Goal: Task Accomplishment & Management: Use online tool/utility

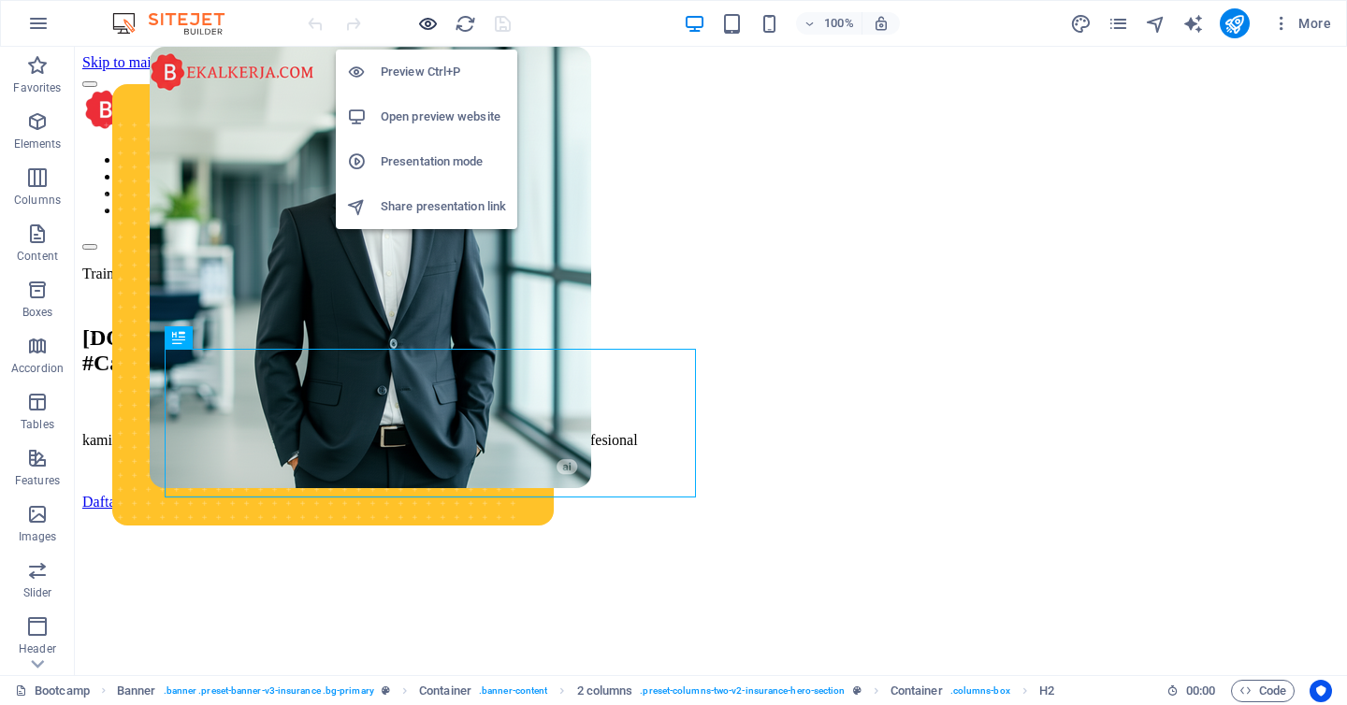
click at [436, 20] on icon "button" at bounding box center [428, 24] width 22 height 22
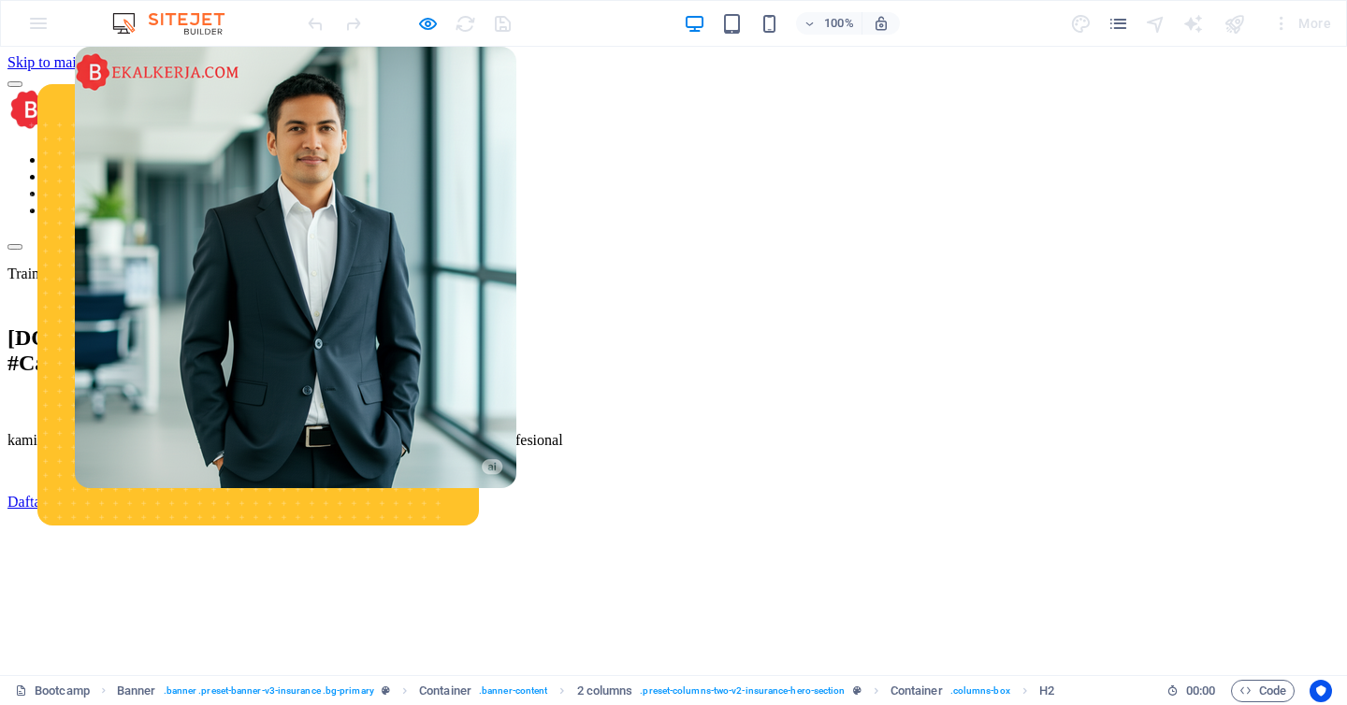
click at [153, 168] on link "Corporate Service" at bounding box center [99, 176] width 108 height 16
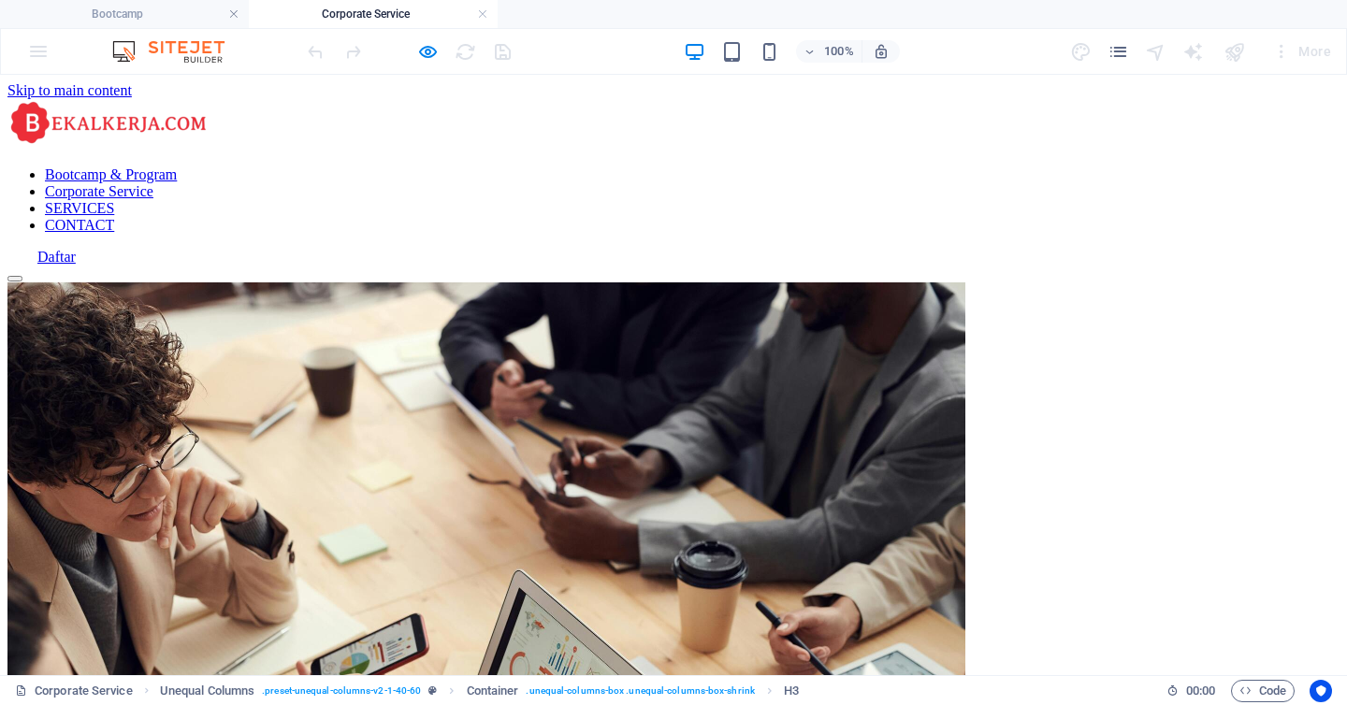
click at [1011, 166] on nav "Bootcamp & Program Corporate Service SERVICES CONTACT" at bounding box center [673, 199] width 1332 height 67
click at [420, 48] on icon "button" at bounding box center [428, 52] width 22 height 22
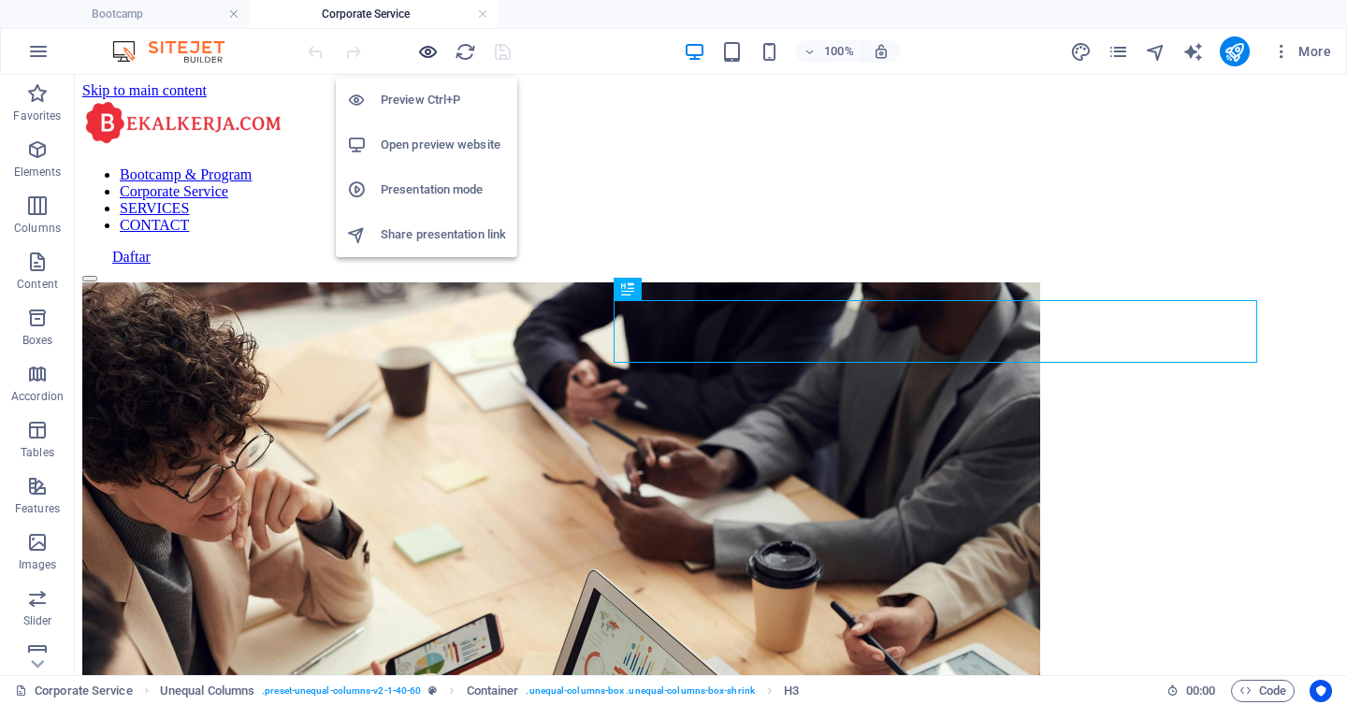
click at [420, 48] on icon "button" at bounding box center [428, 52] width 22 height 22
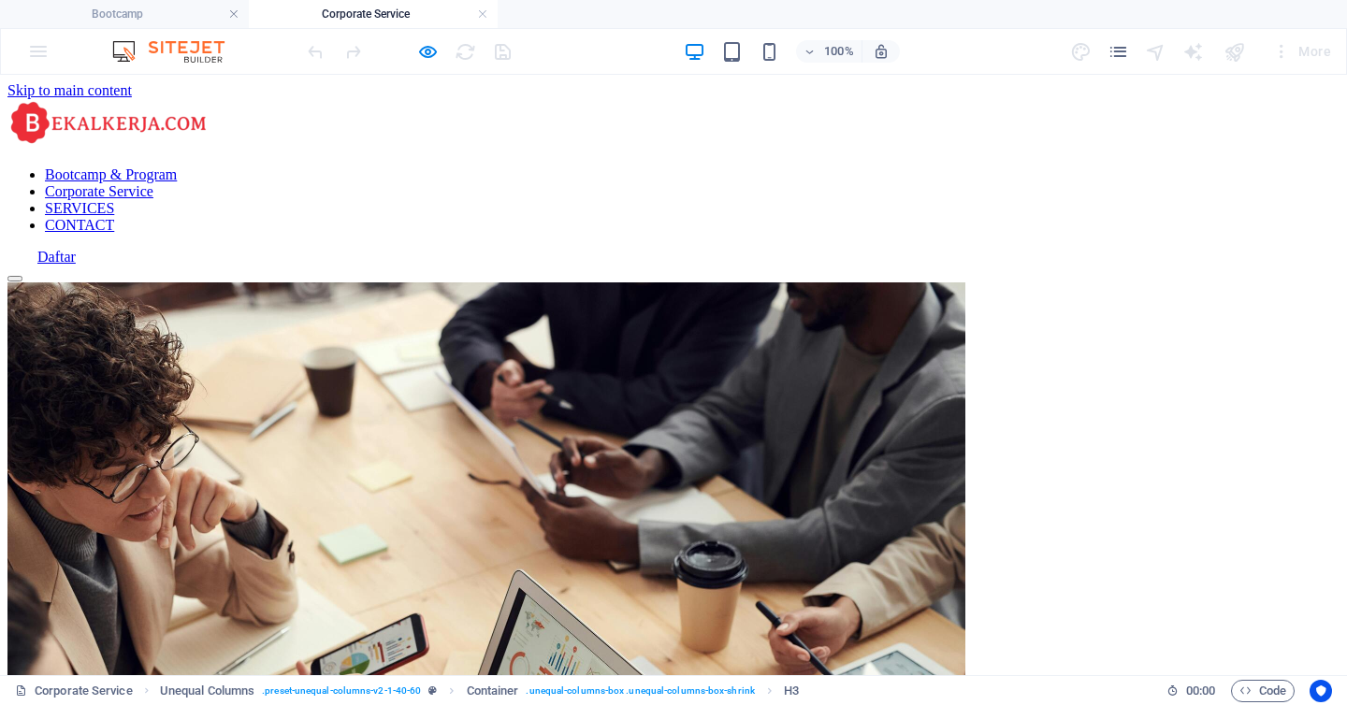
click at [114, 200] on link "SERVICES" at bounding box center [79, 208] width 69 height 16
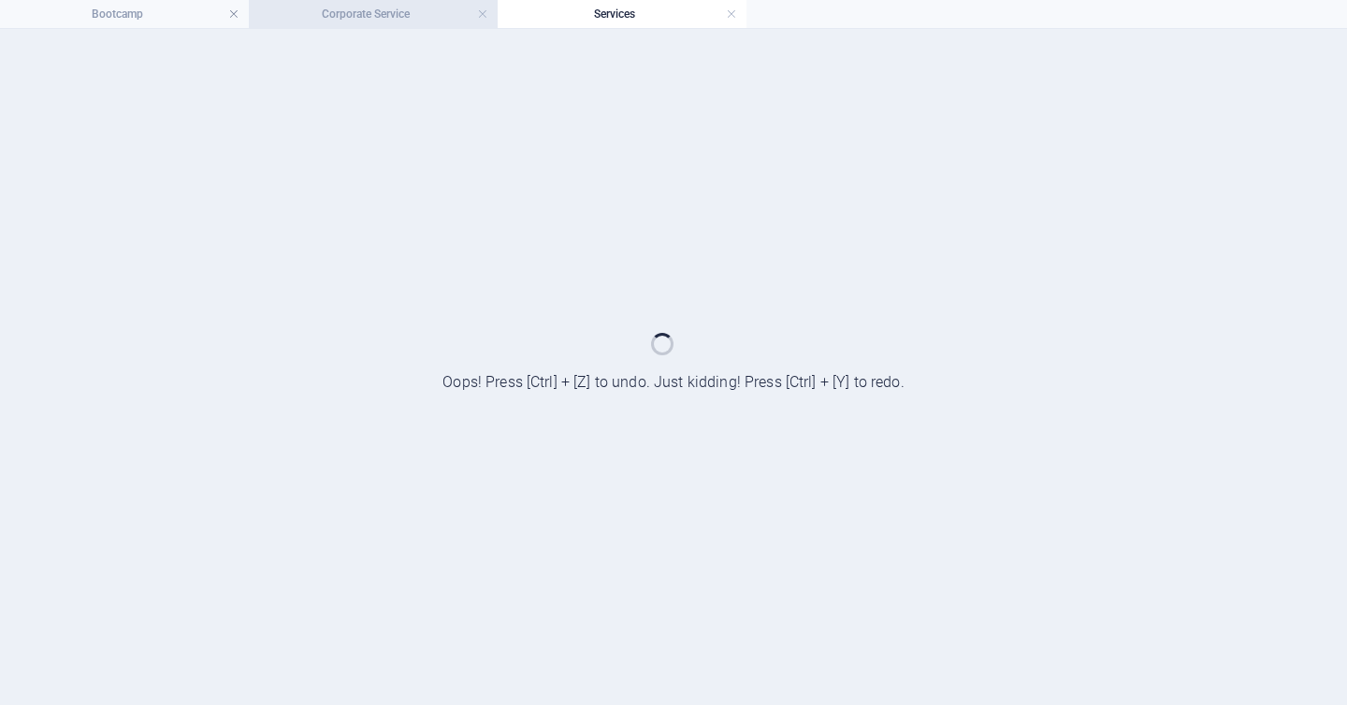
click at [400, 20] on h4 "Corporate Service" at bounding box center [373, 14] width 249 height 21
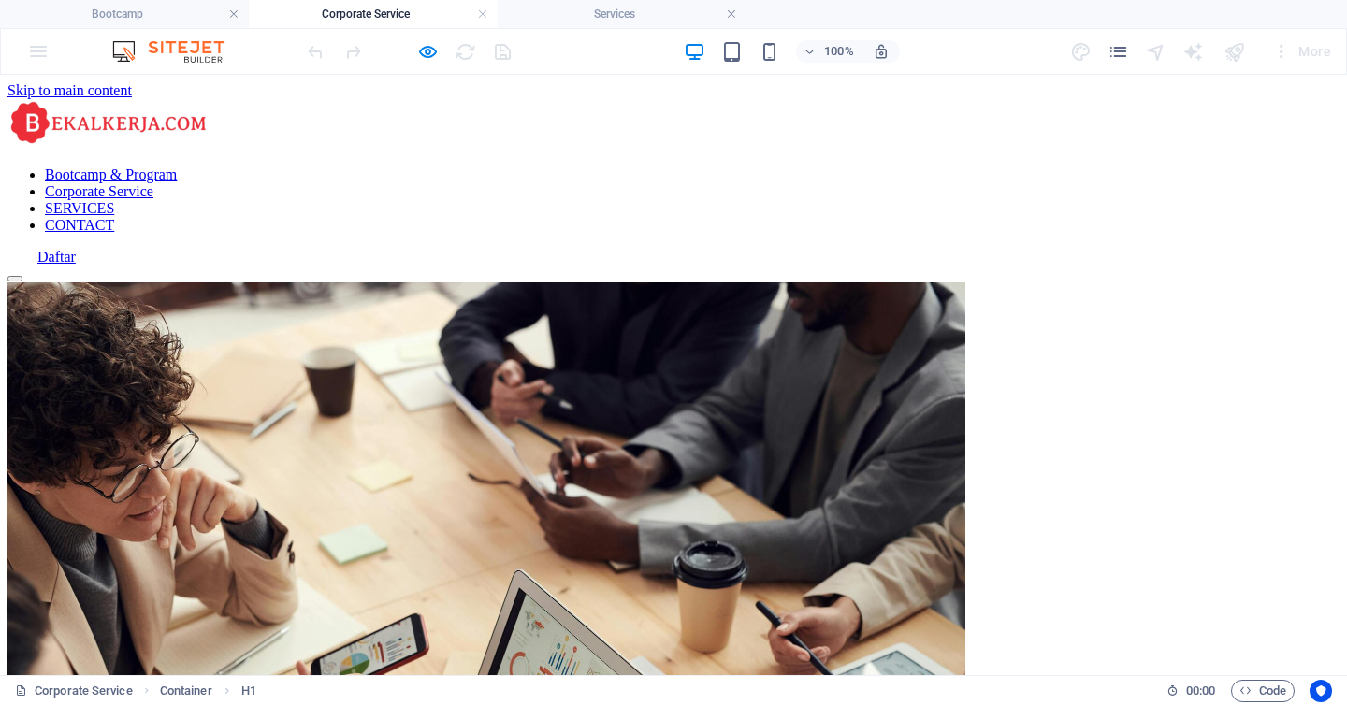
click at [422, 39] on div at bounding box center [408, 51] width 209 height 30
click at [425, 49] on icon "button" at bounding box center [428, 52] width 22 height 22
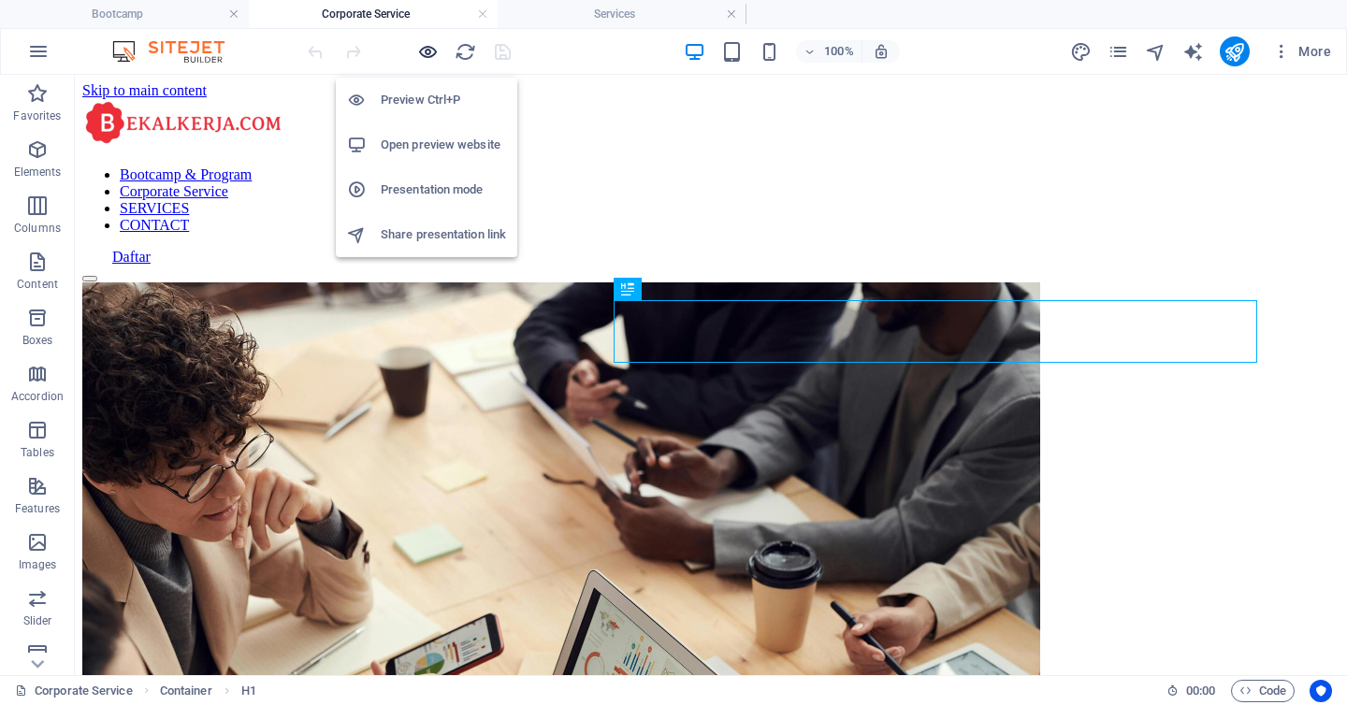
click at [425, 49] on icon "button" at bounding box center [428, 52] width 22 height 22
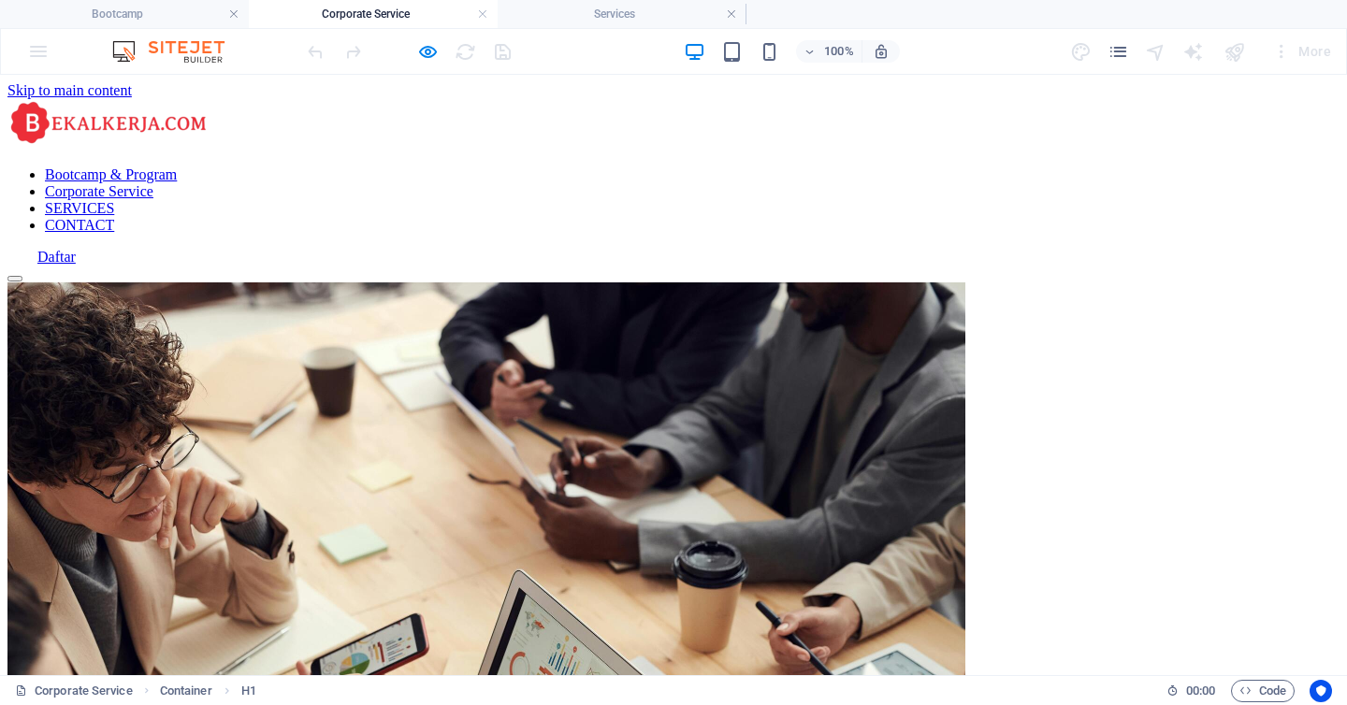
click at [114, 217] on link "CONTACT" at bounding box center [79, 225] width 69 height 16
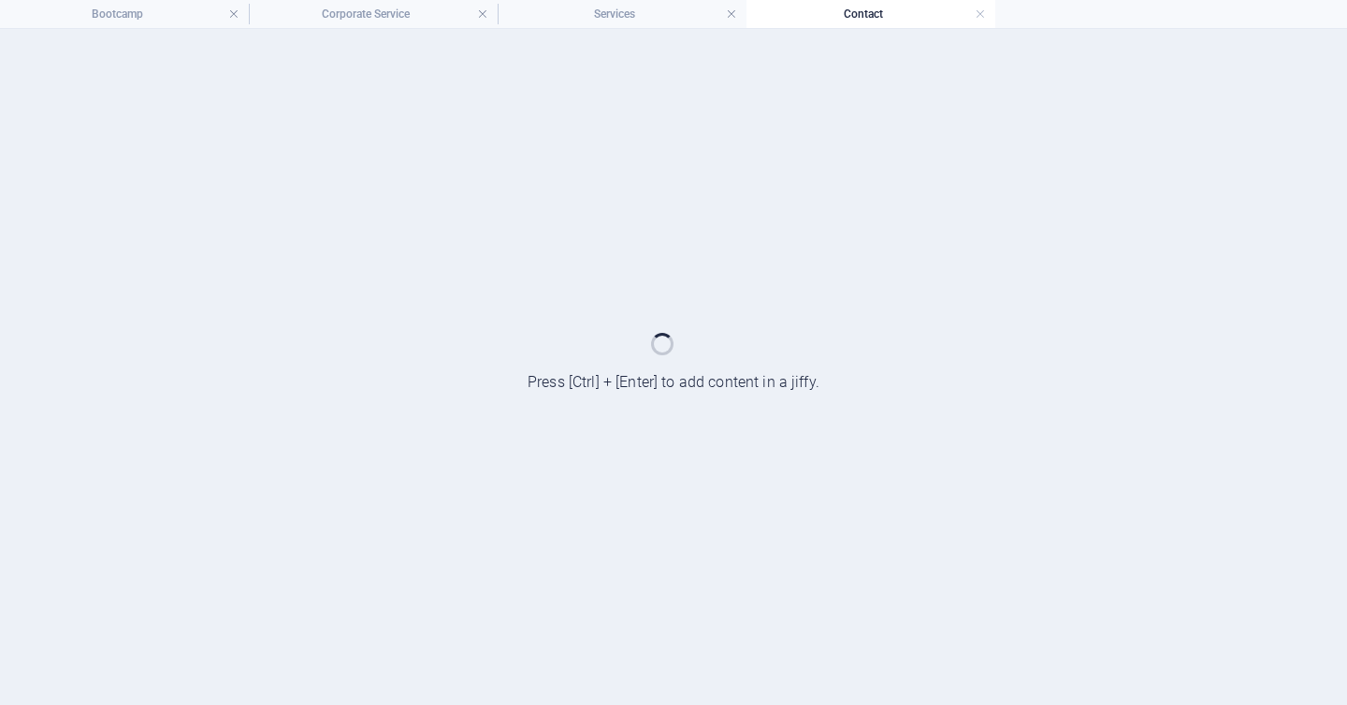
drag, startPoint x: 1139, startPoint y: 37, endPoint x: 702, endPoint y: 48, distance: 436.8
click at [702, 48] on div at bounding box center [673, 367] width 1347 height 676
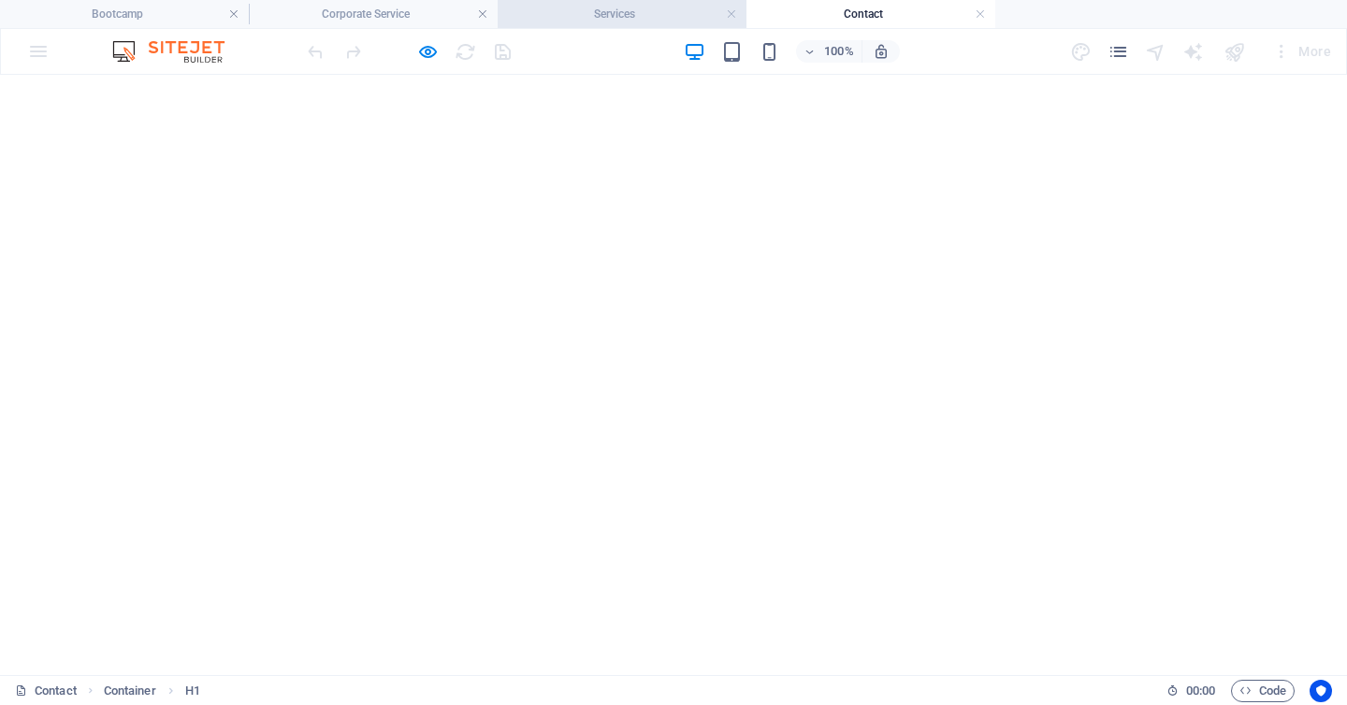
click at [648, 9] on h4 "Services" at bounding box center [621, 14] width 249 height 21
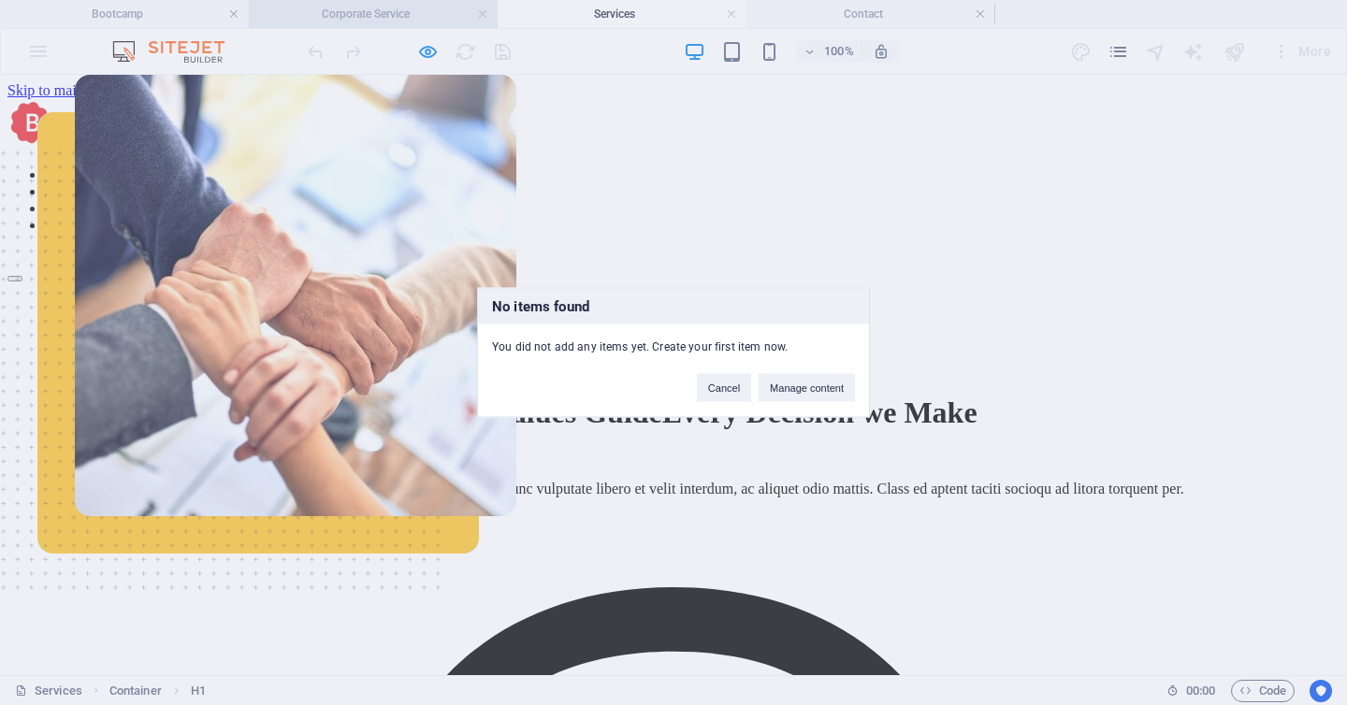
click at [401, 15] on div "No items found You did not add any items yet. Create your first item now. Cance…" at bounding box center [673, 352] width 1347 height 705
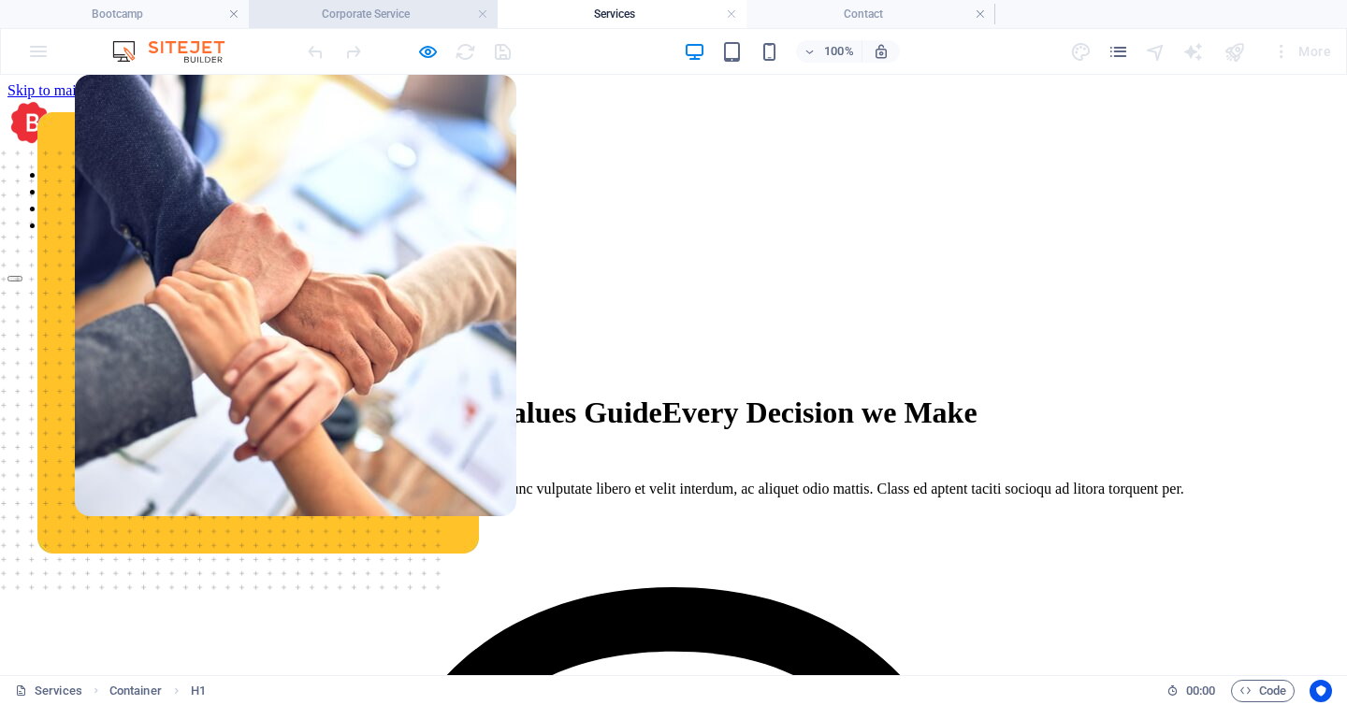
click at [396, 8] on h4 "Corporate Service" at bounding box center [373, 14] width 249 height 21
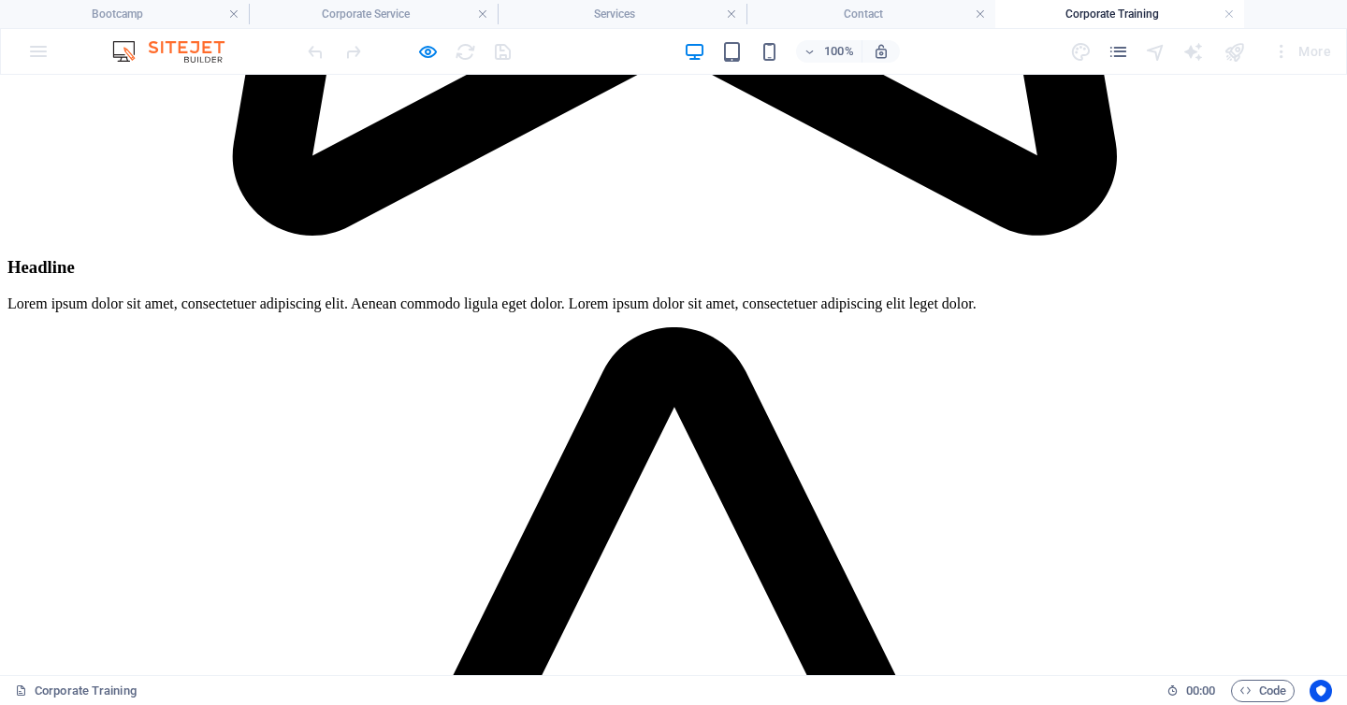
scroll to position [2170, 0]
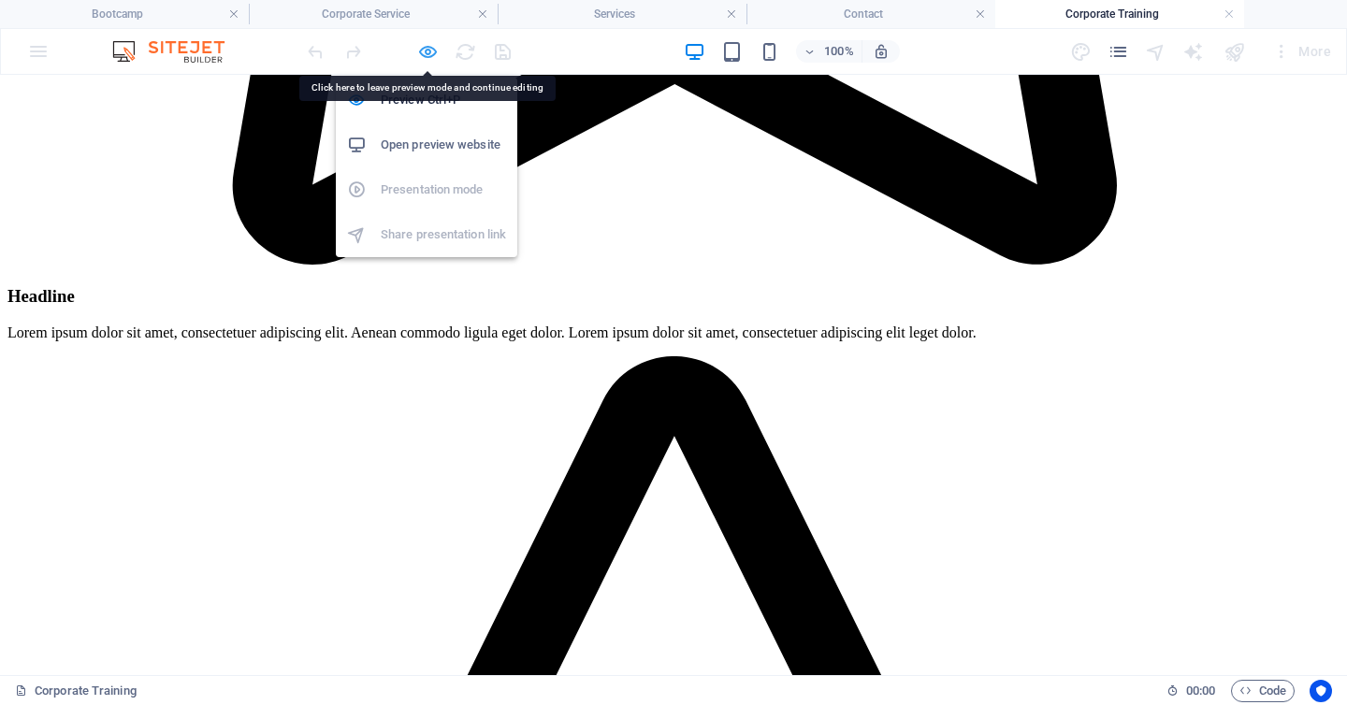
click at [429, 47] on icon "button" at bounding box center [428, 52] width 22 height 22
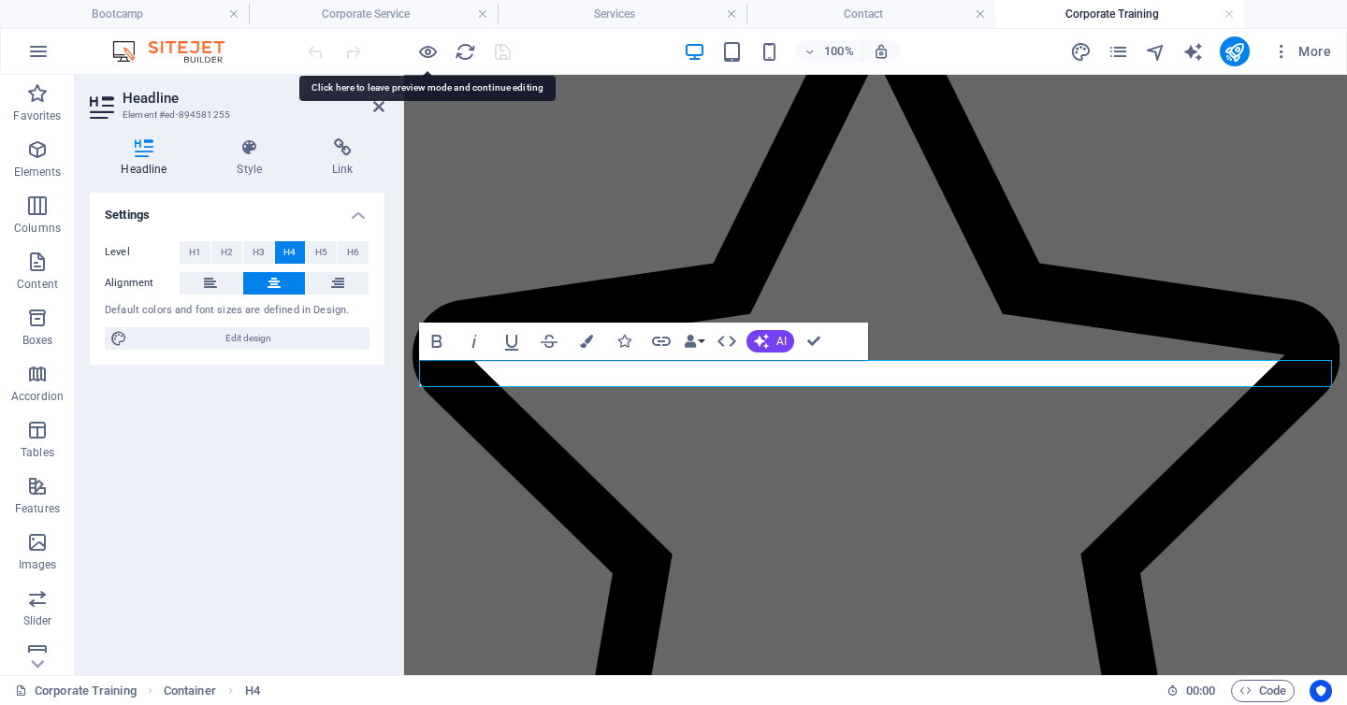
scroll to position [2154, 0]
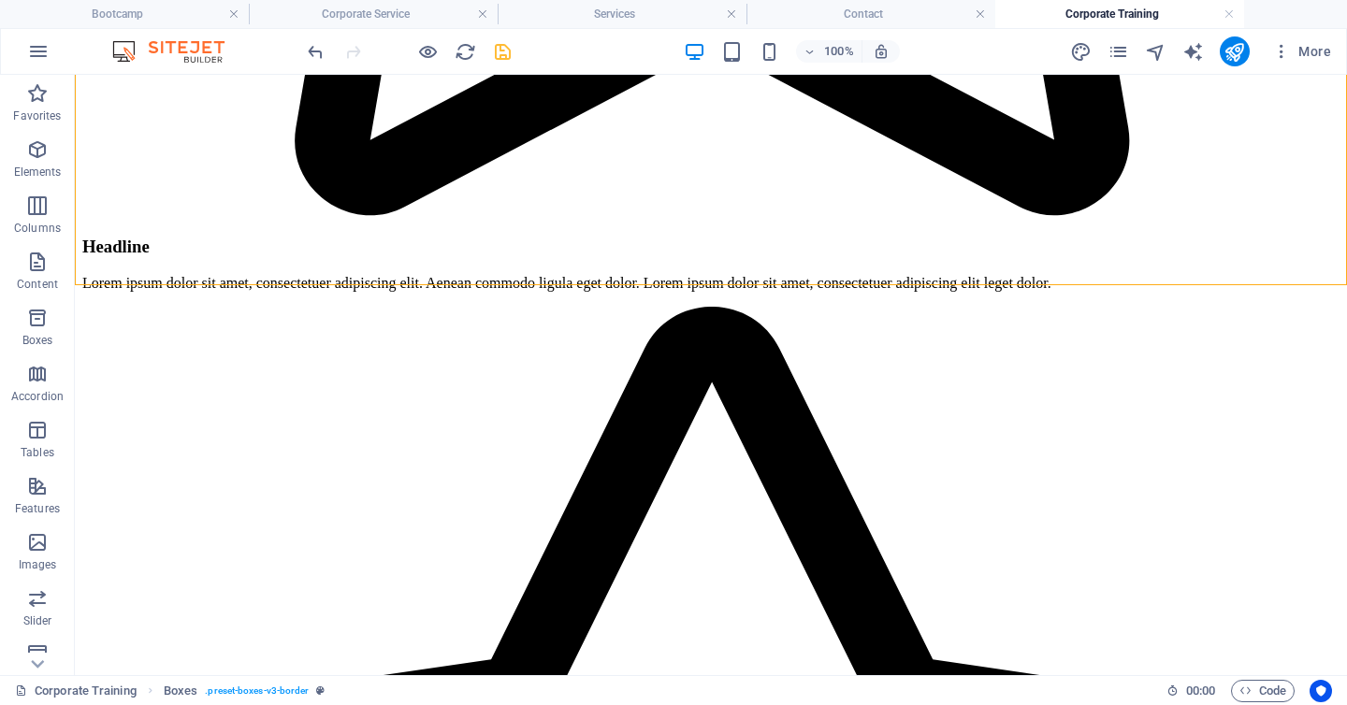
click at [505, 53] on icon "save" at bounding box center [503, 52] width 22 height 22
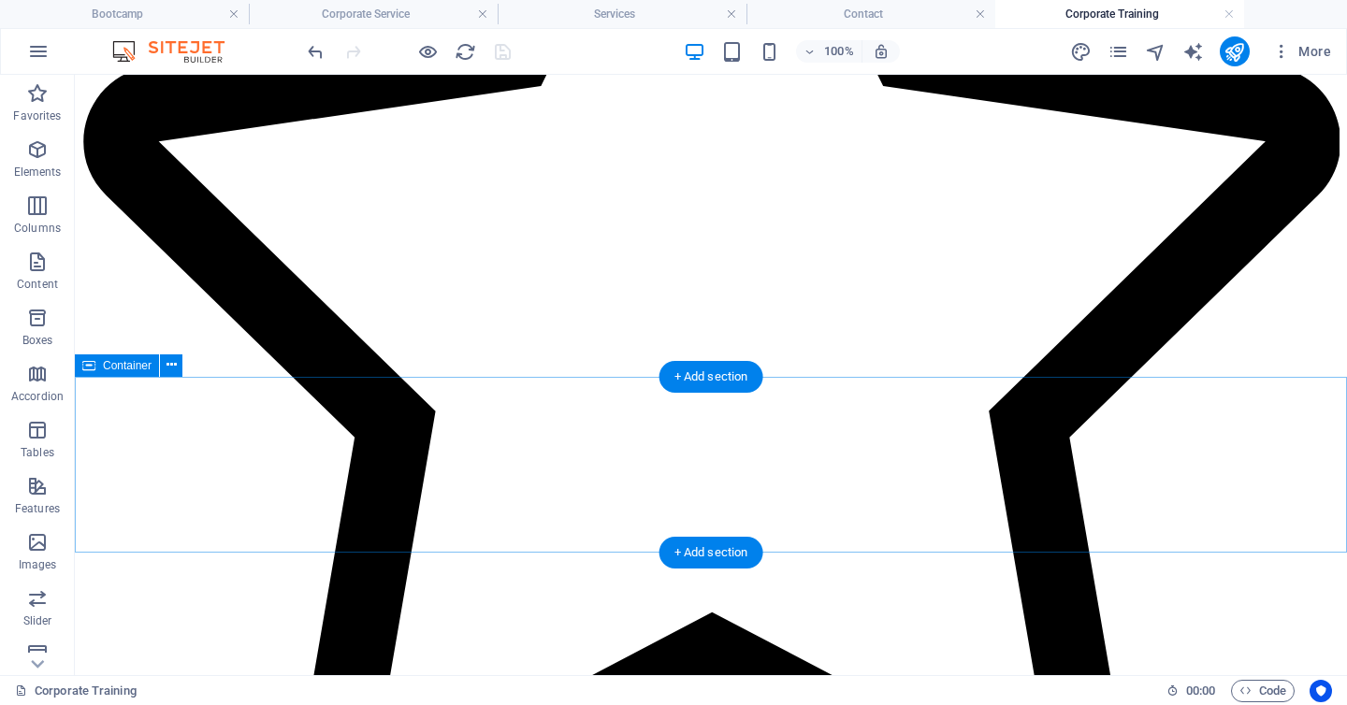
scroll to position [1501, 0]
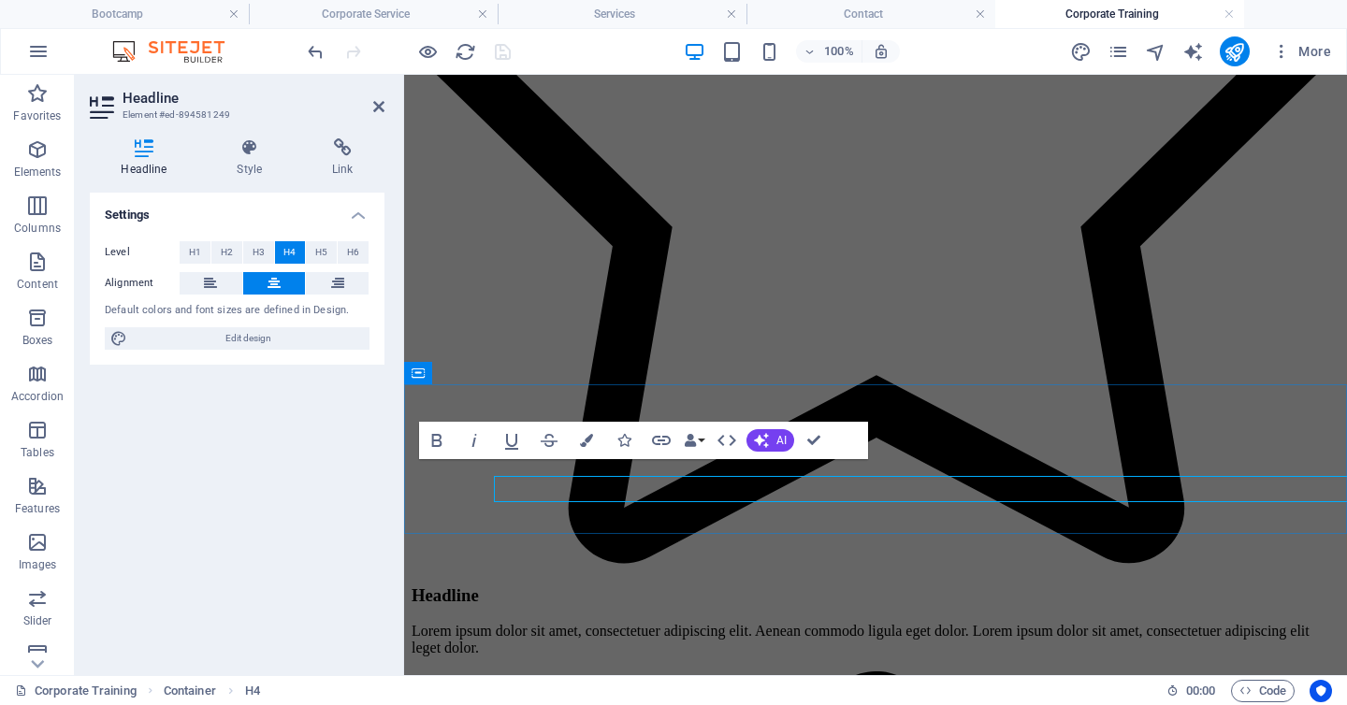
scroll to position [1476, 0]
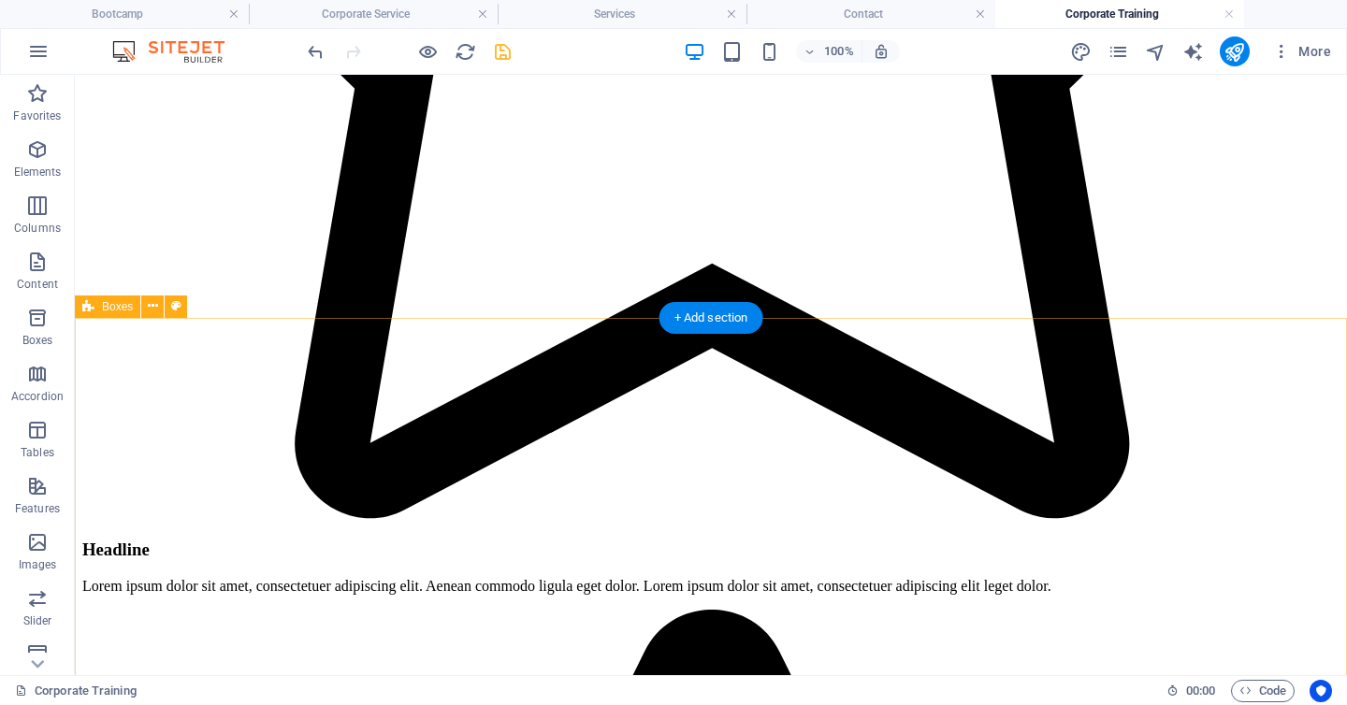
scroll to position [2234, 0]
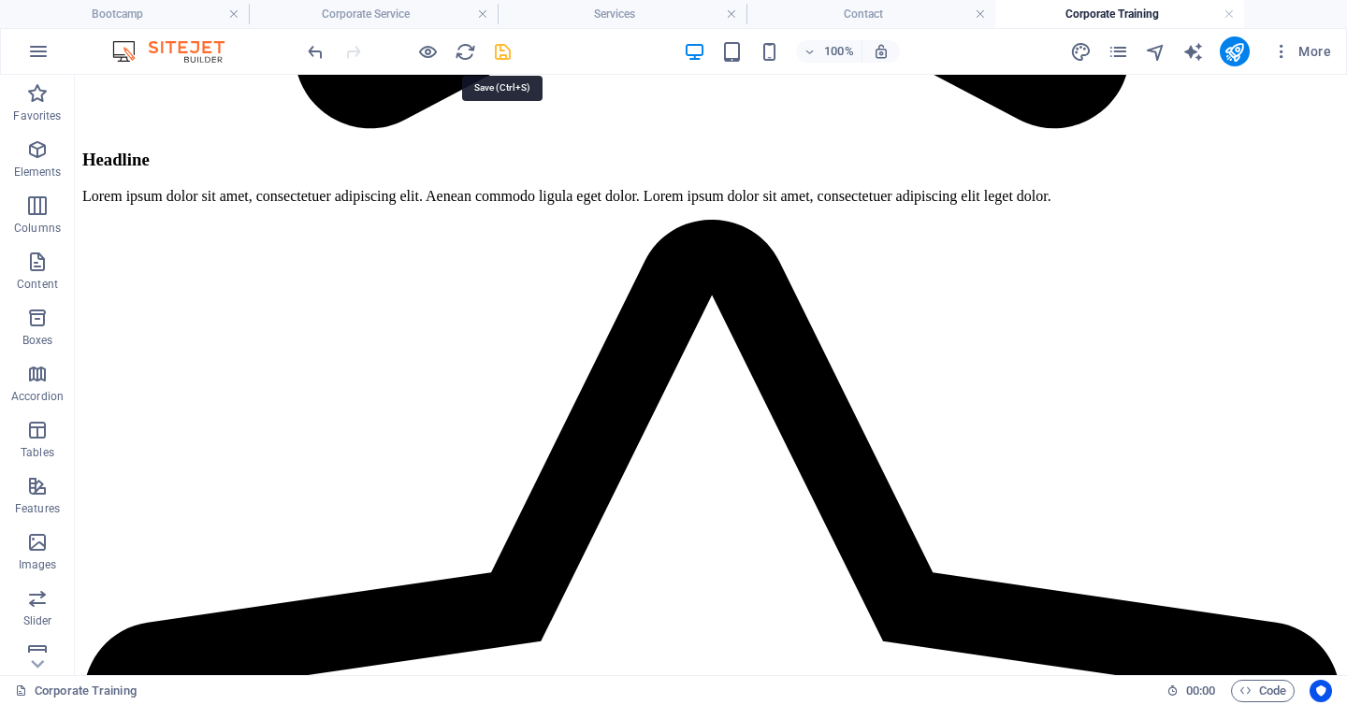
click at [501, 53] on icon "save" at bounding box center [503, 52] width 22 height 22
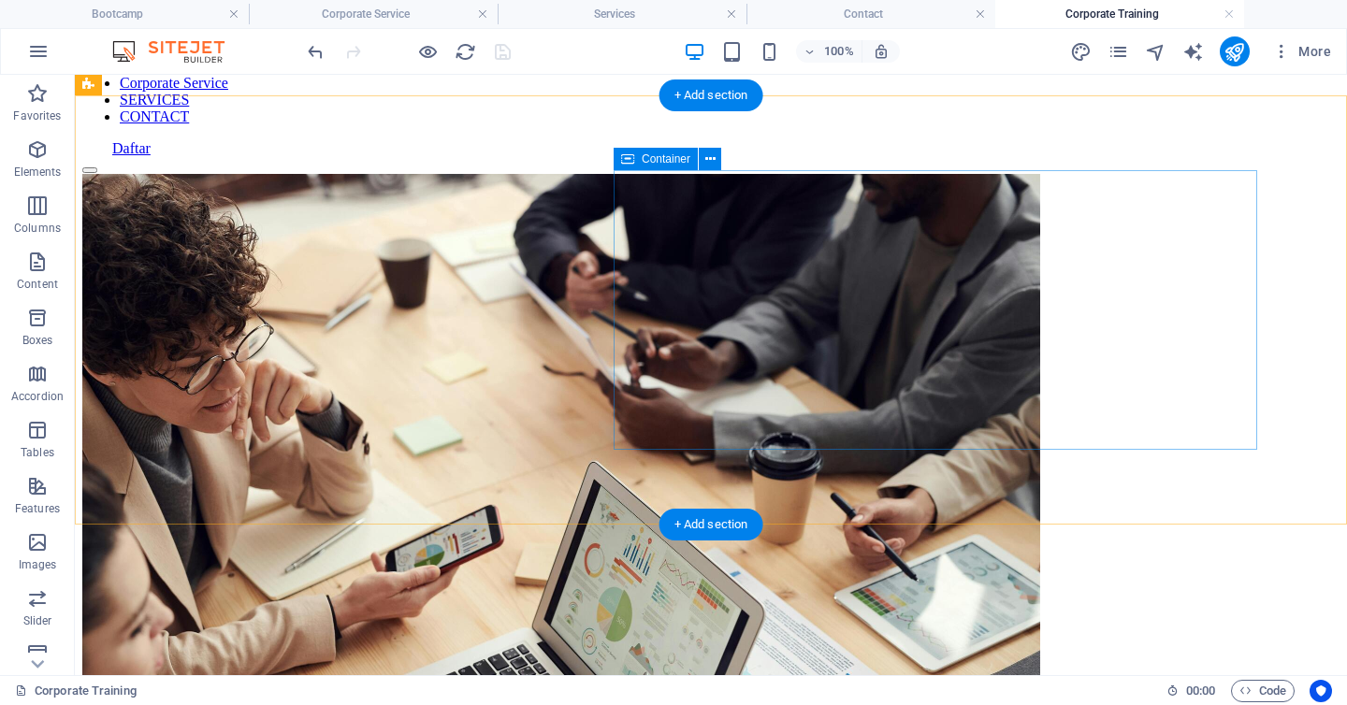
scroll to position [0, 0]
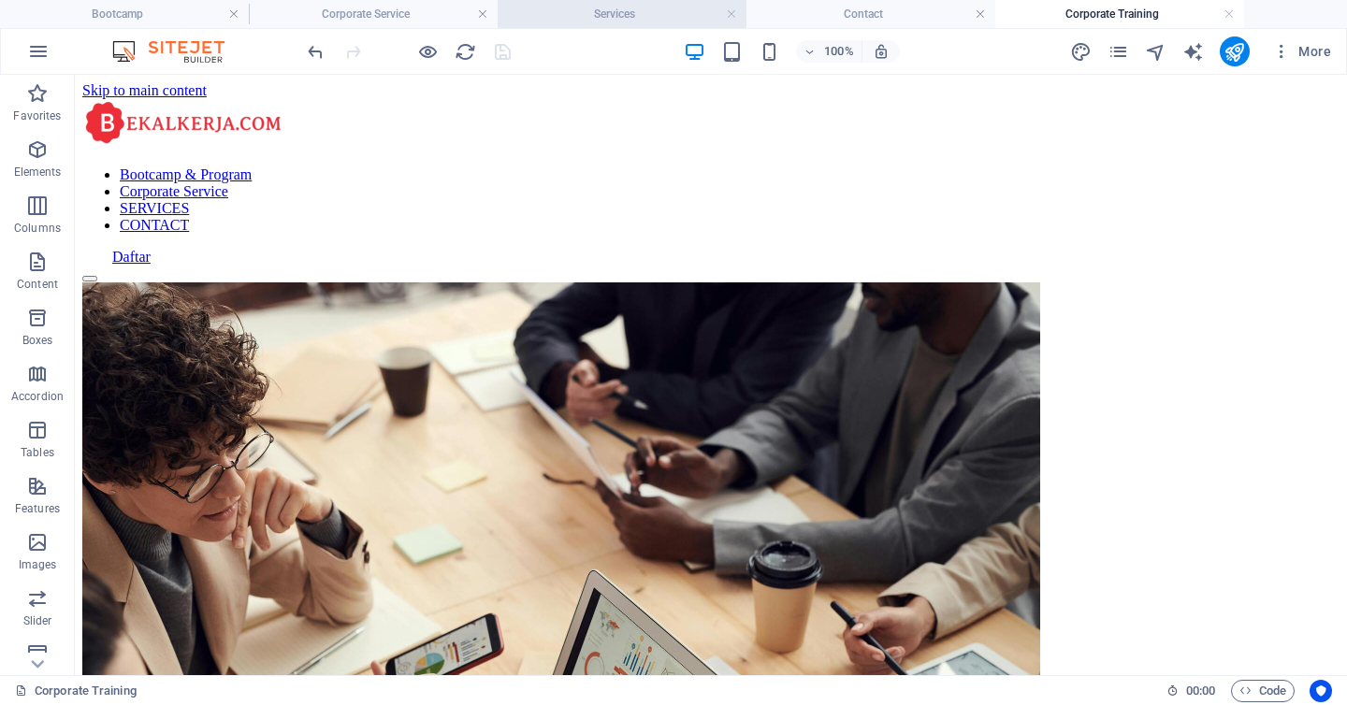
click at [655, 17] on h4 "Services" at bounding box center [621, 14] width 249 height 21
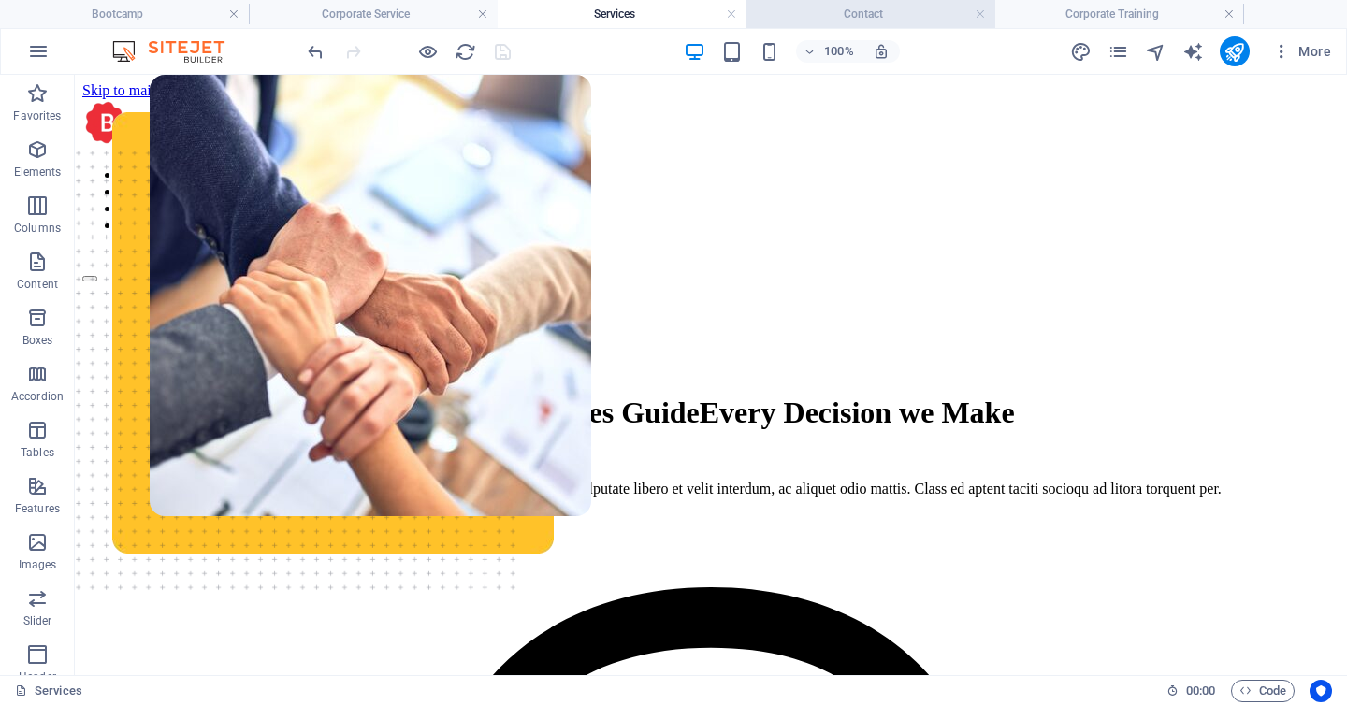
click at [865, 5] on h4 "Contact" at bounding box center [870, 14] width 249 height 21
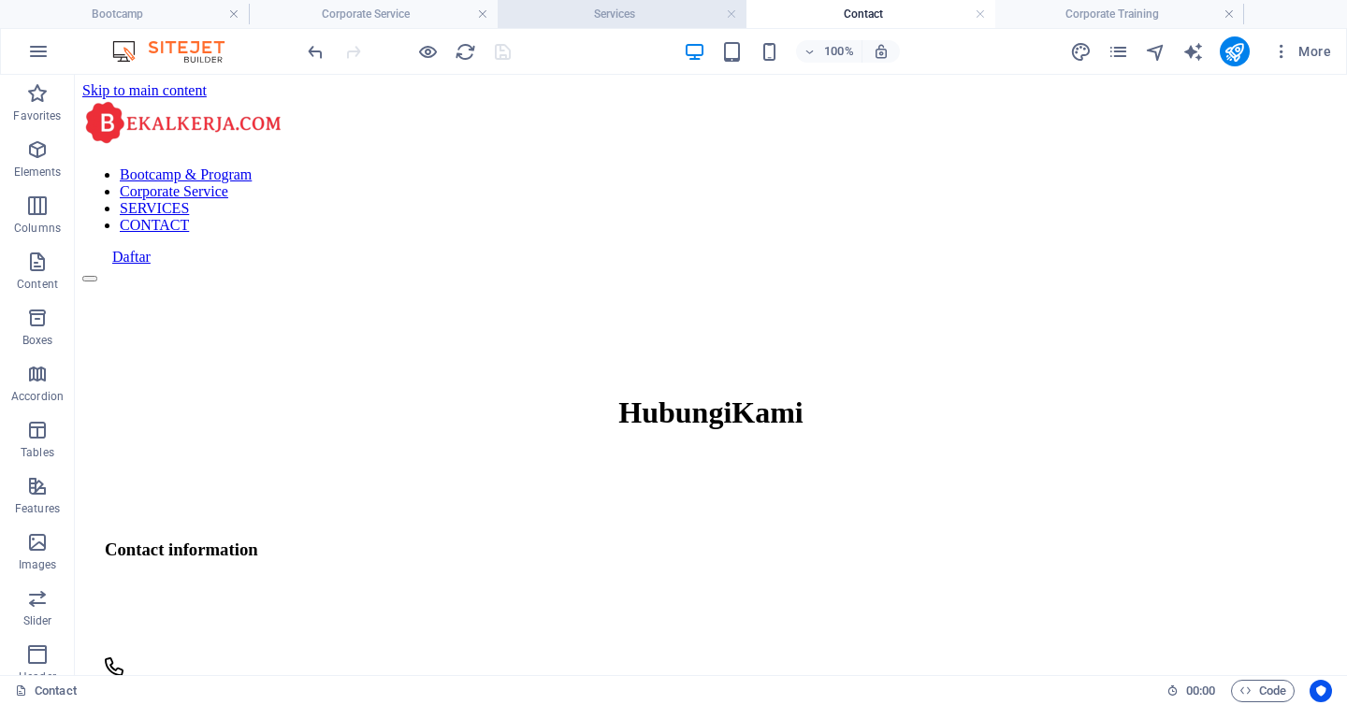
click at [597, 8] on h4 "Services" at bounding box center [621, 14] width 249 height 21
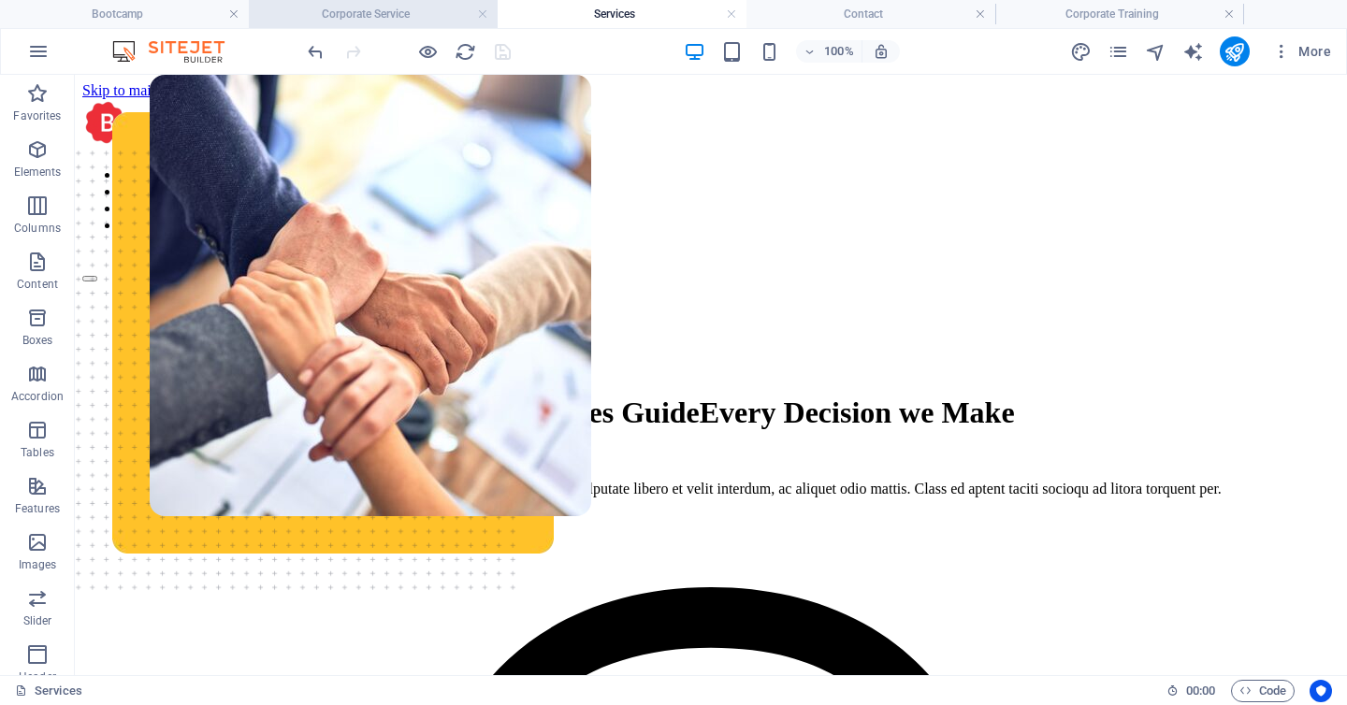
click at [402, 7] on h4 "Corporate Service" at bounding box center [373, 14] width 249 height 21
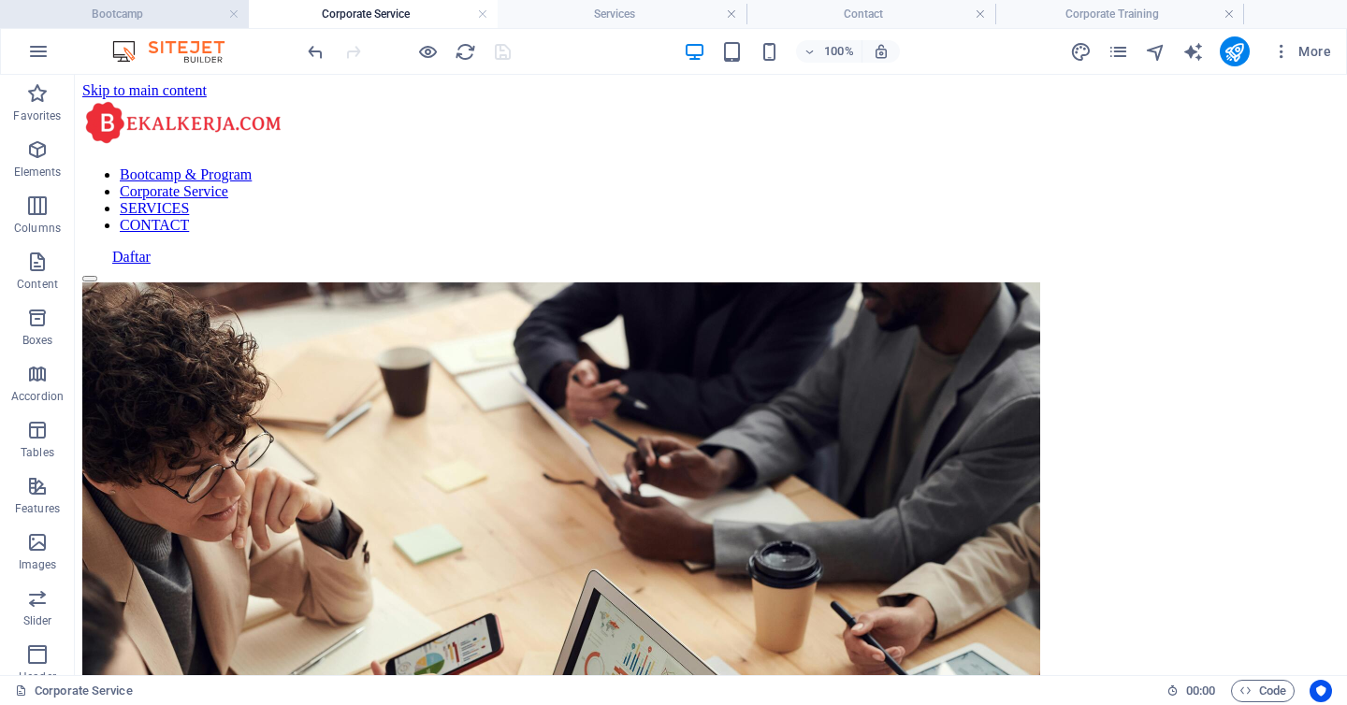
click at [188, 12] on h4 "Bootcamp" at bounding box center [124, 14] width 249 height 21
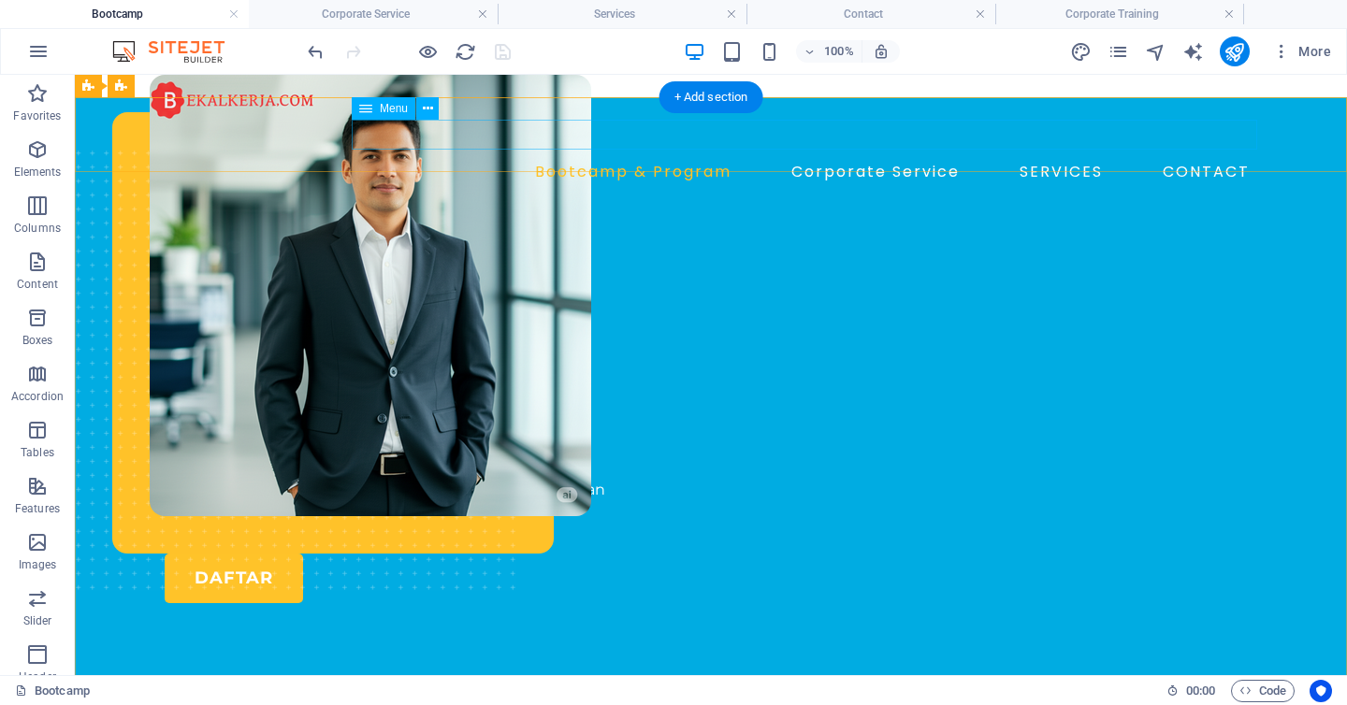
click at [905, 157] on nav "Bootcamp & Program Corporate Service SERVICES CONTACT" at bounding box center [711, 172] width 1092 height 30
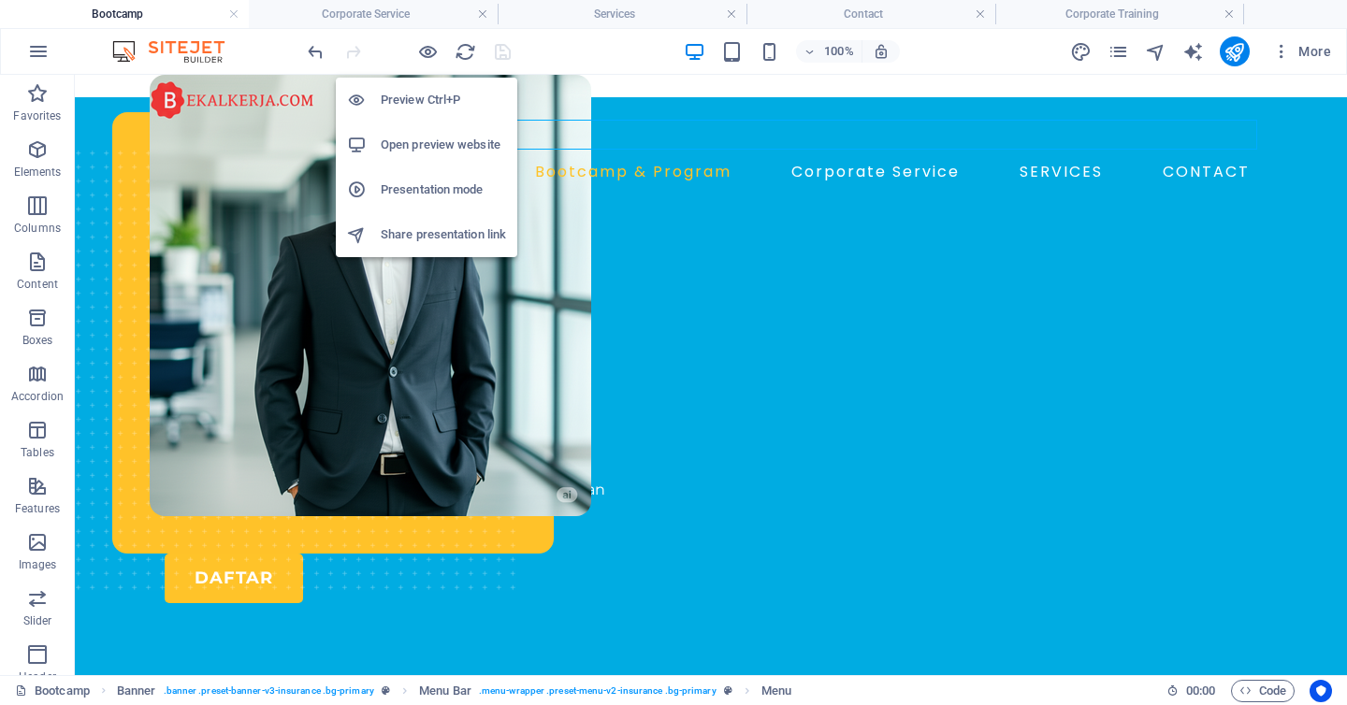
click at [428, 49] on icon "button" at bounding box center [428, 52] width 22 height 22
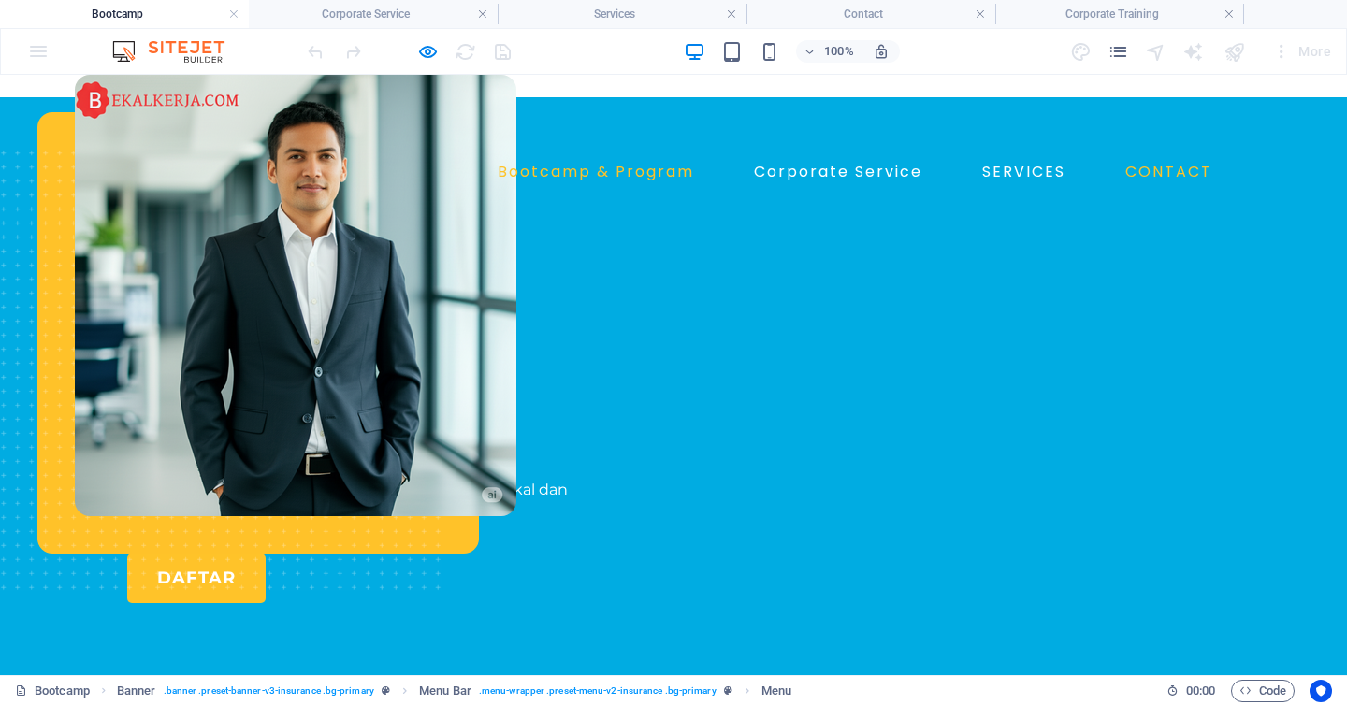
click at [1175, 157] on link "CONTACT" at bounding box center [1168, 172] width 102 height 30
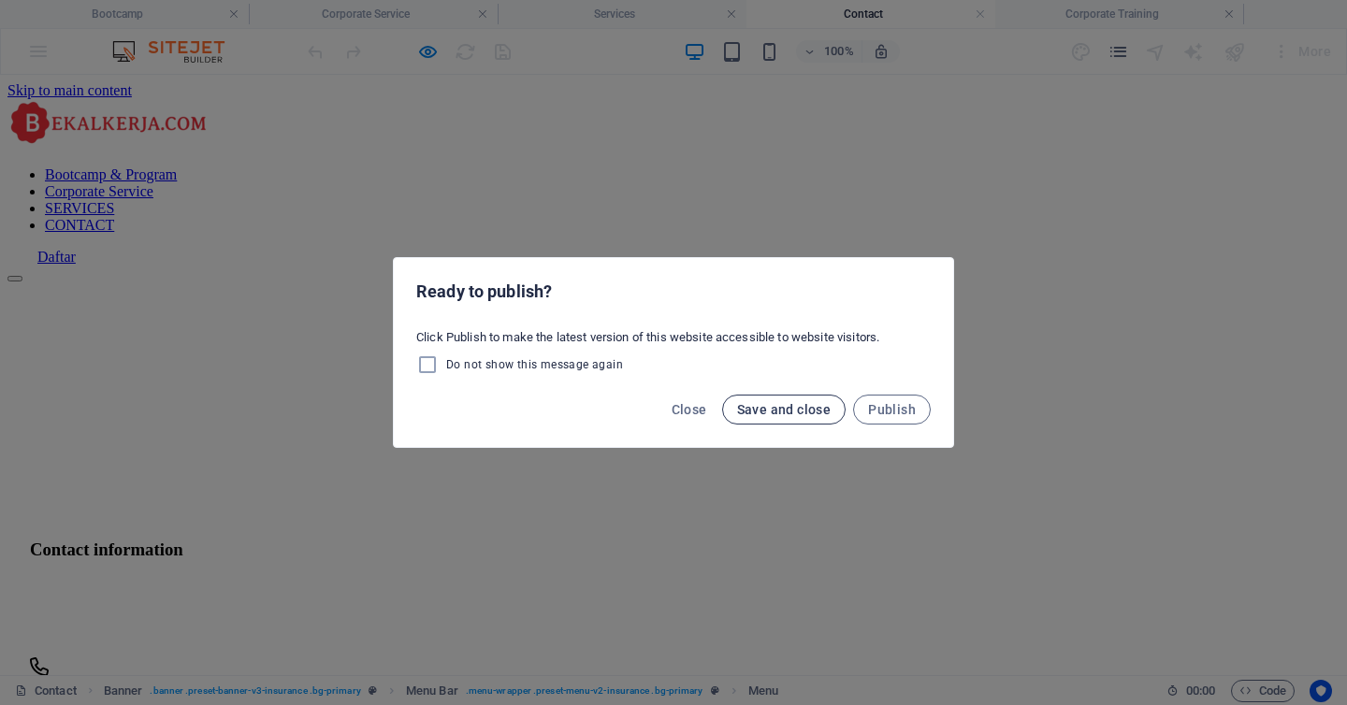
click at [777, 405] on span "Save and close" at bounding box center [784, 409] width 94 height 15
